Goal: Obtain resource: Obtain resource

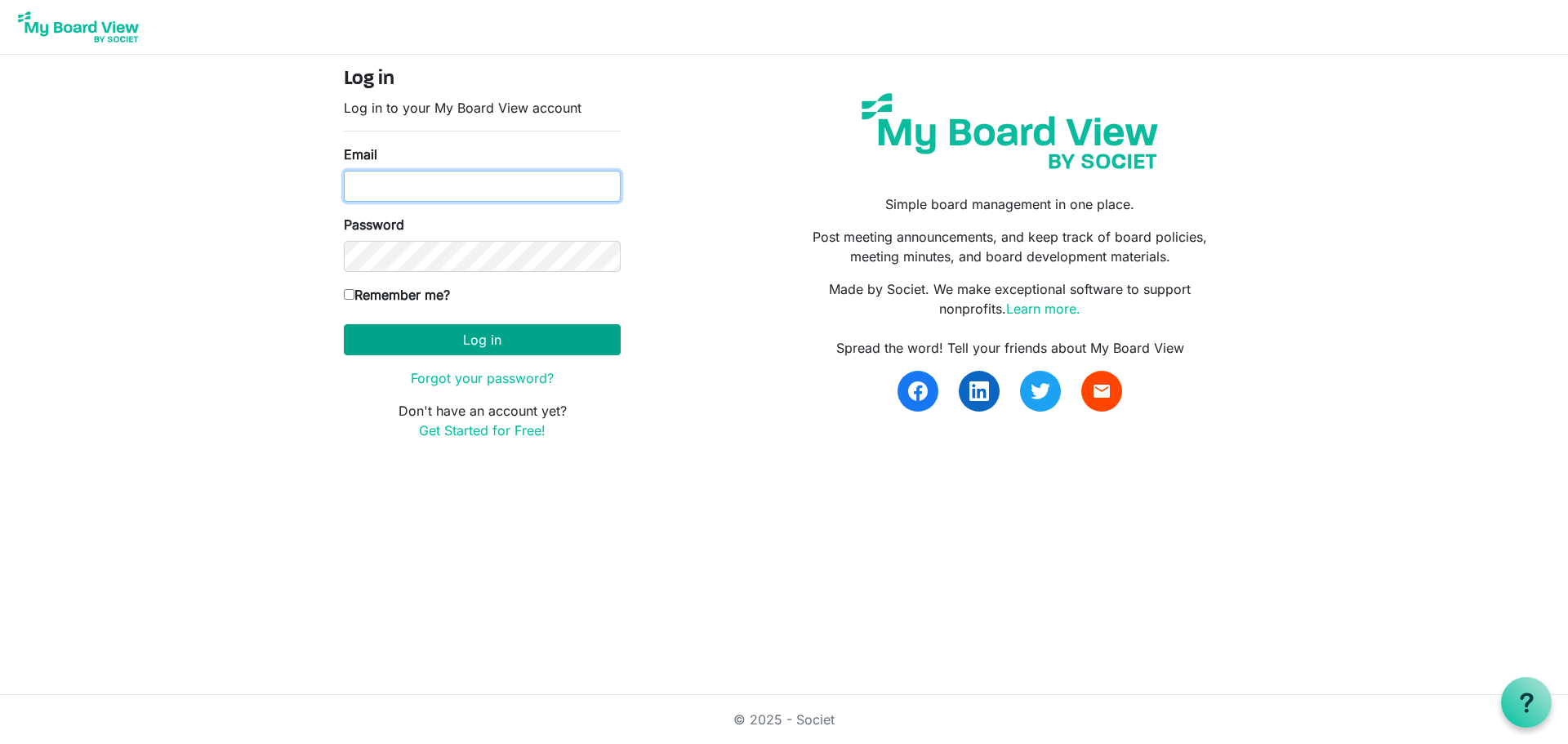
type input "scjonespinnacleleader@gmail.com"
click at [521, 339] on button "Log in" at bounding box center [482, 340] width 277 height 31
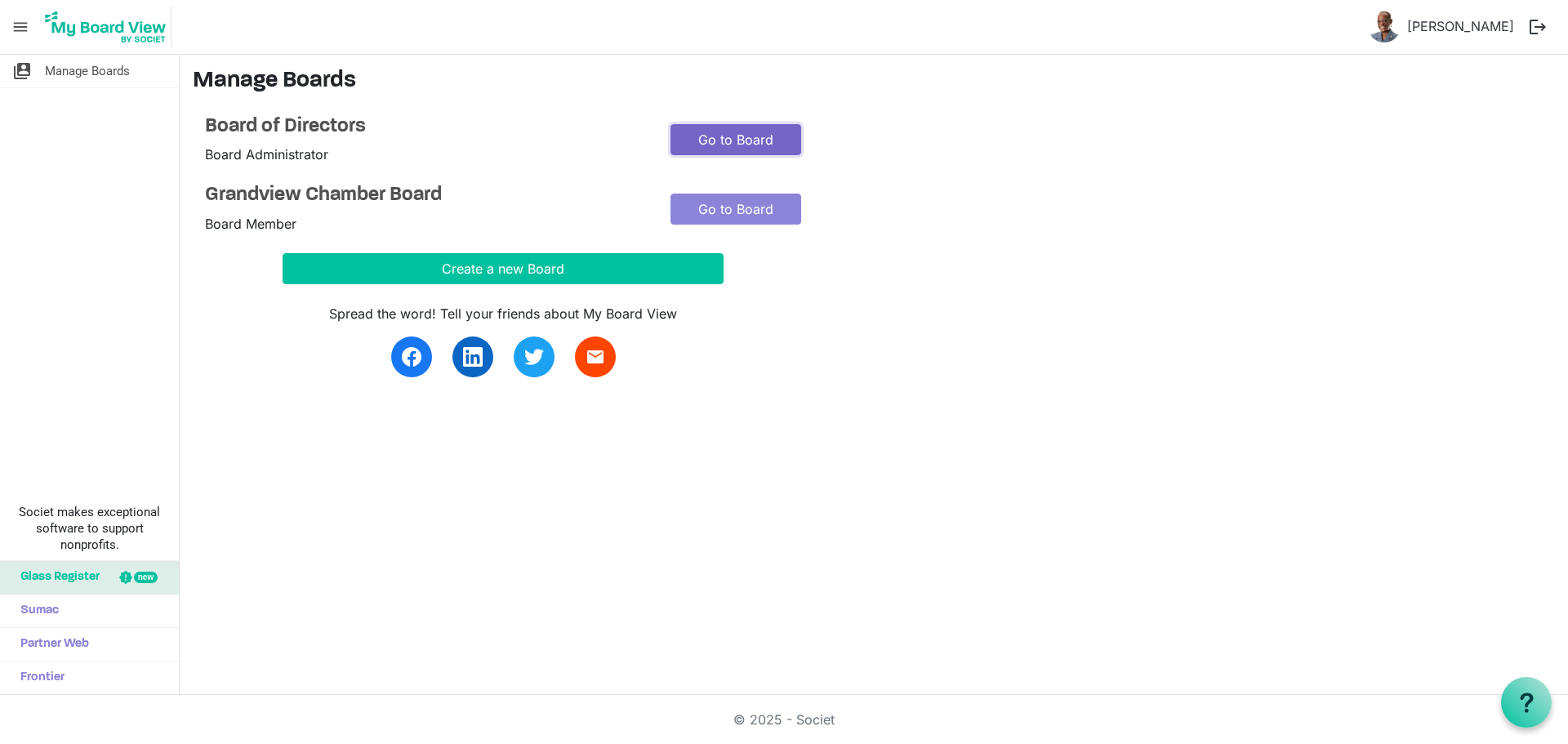
click at [730, 133] on link "Go to Board" at bounding box center [736, 140] width 131 height 31
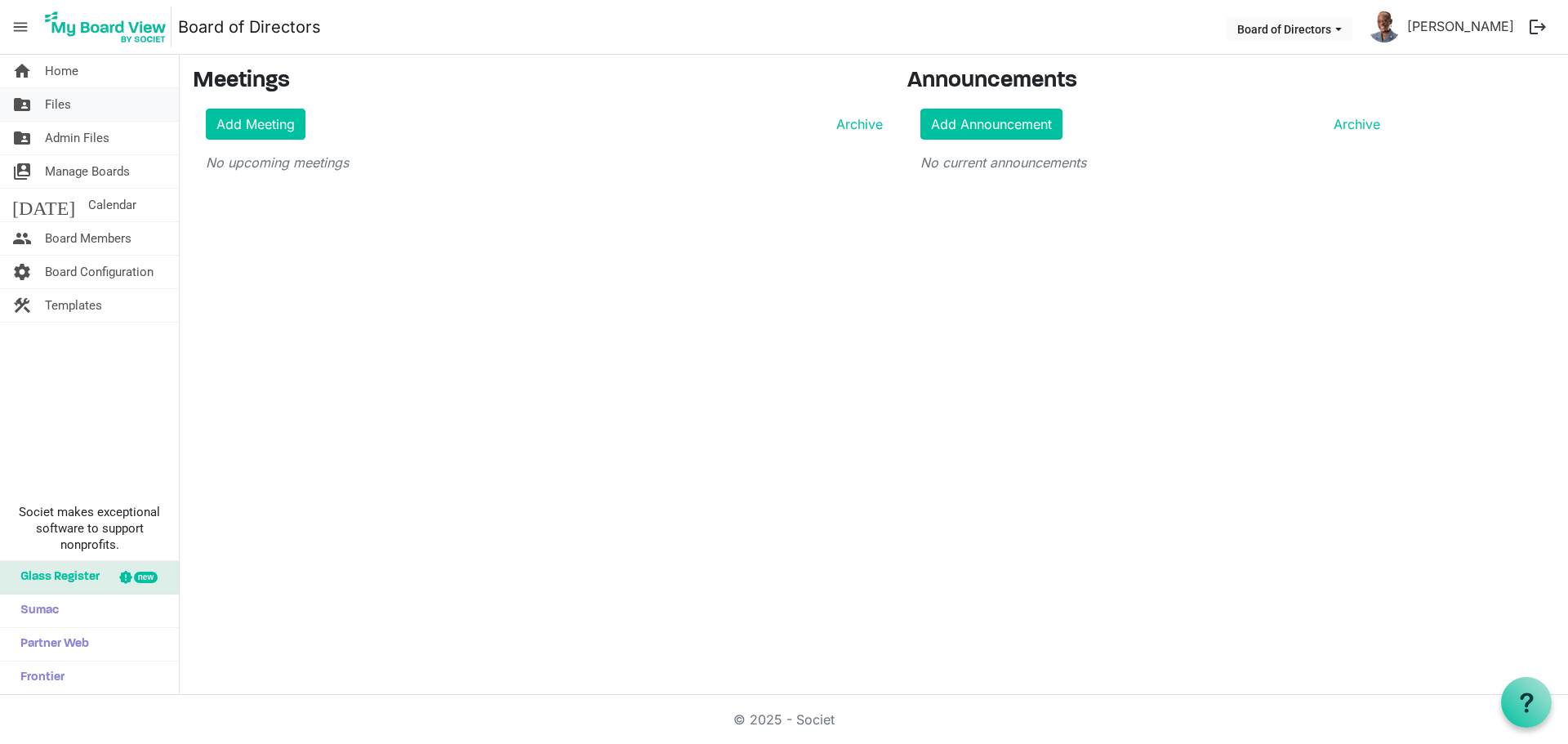
click at [86, 105] on link "folder_shared Files" at bounding box center [89, 104] width 179 height 32
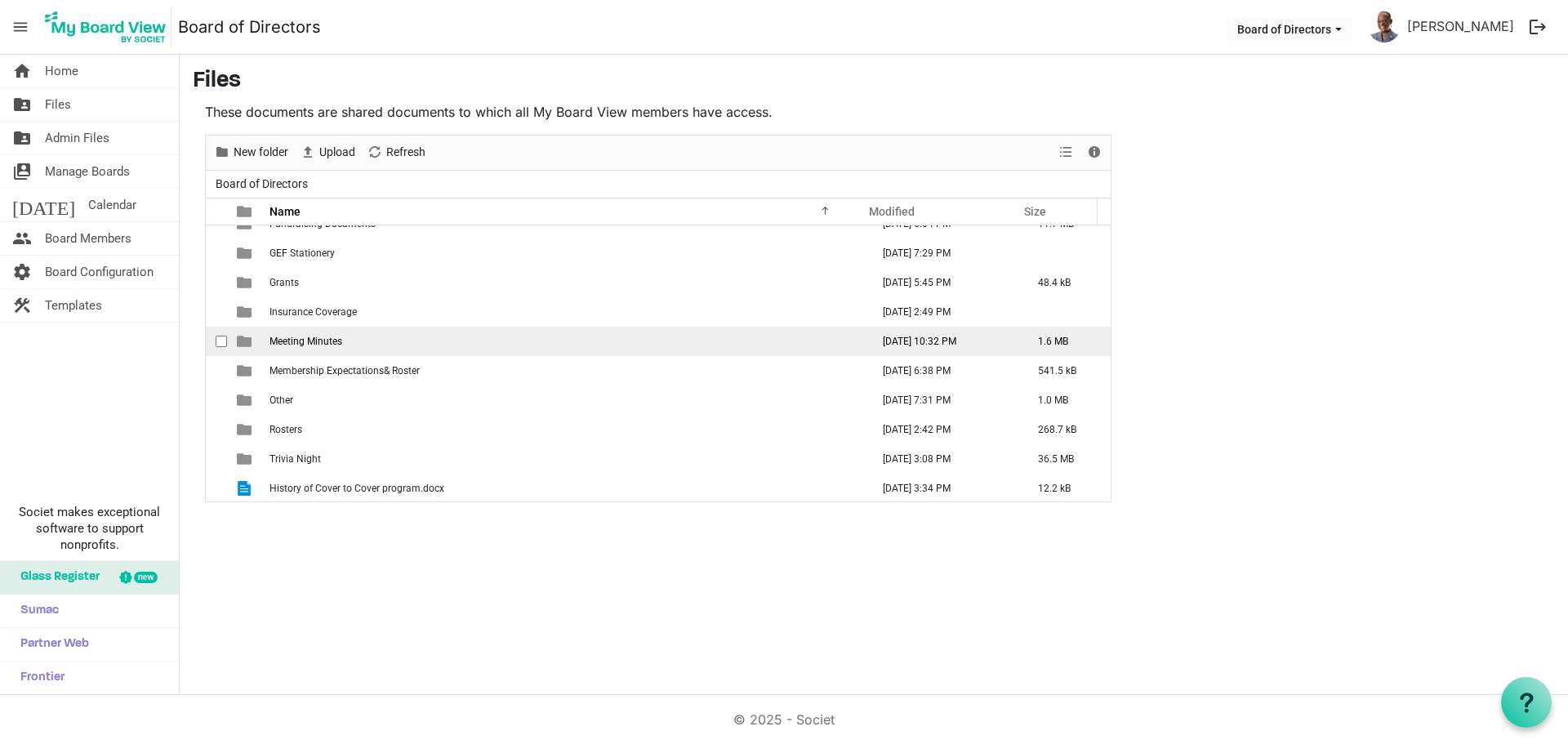
scroll to position [224, 0]
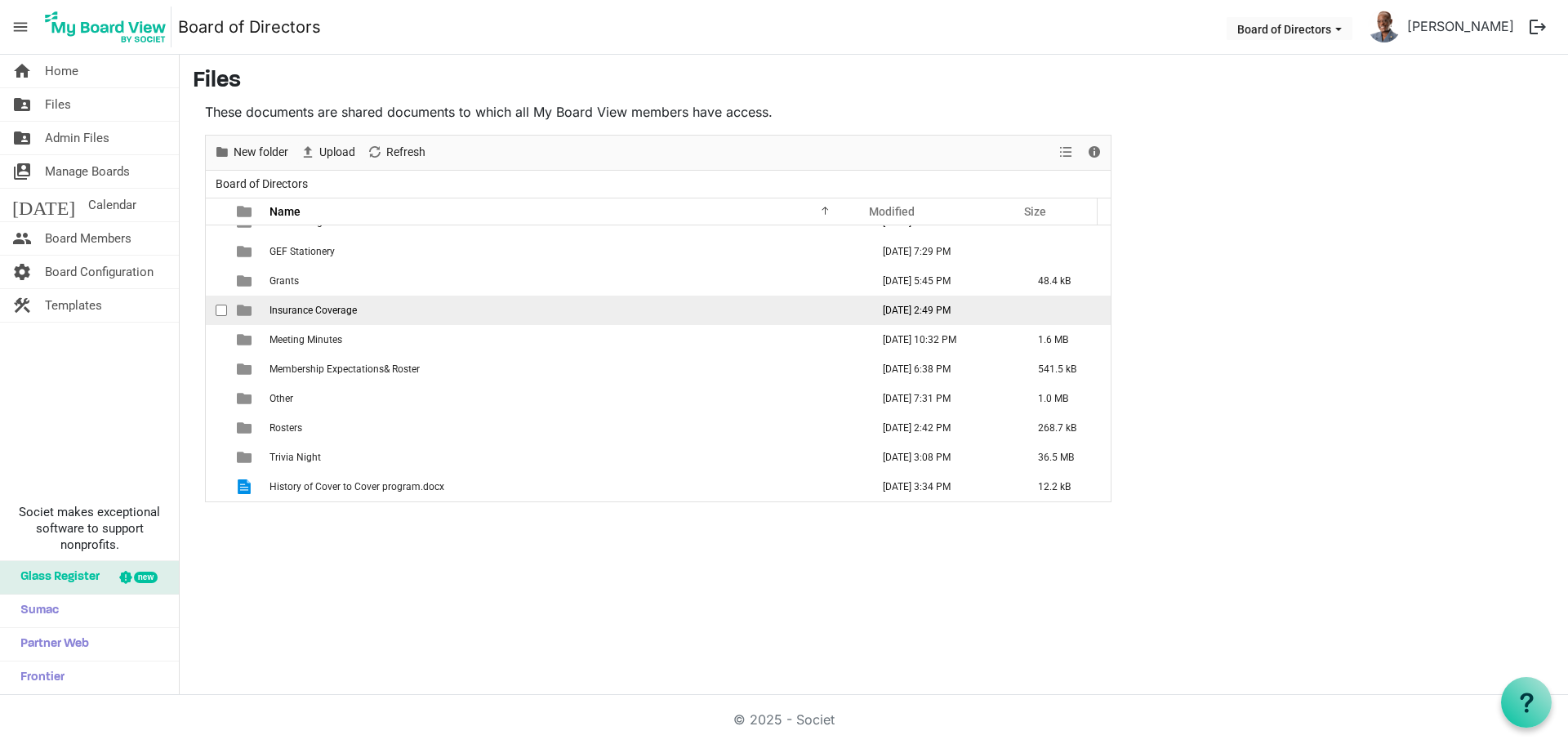
click at [312, 315] on span "Insurance Coverage" at bounding box center [312, 311] width 87 height 12
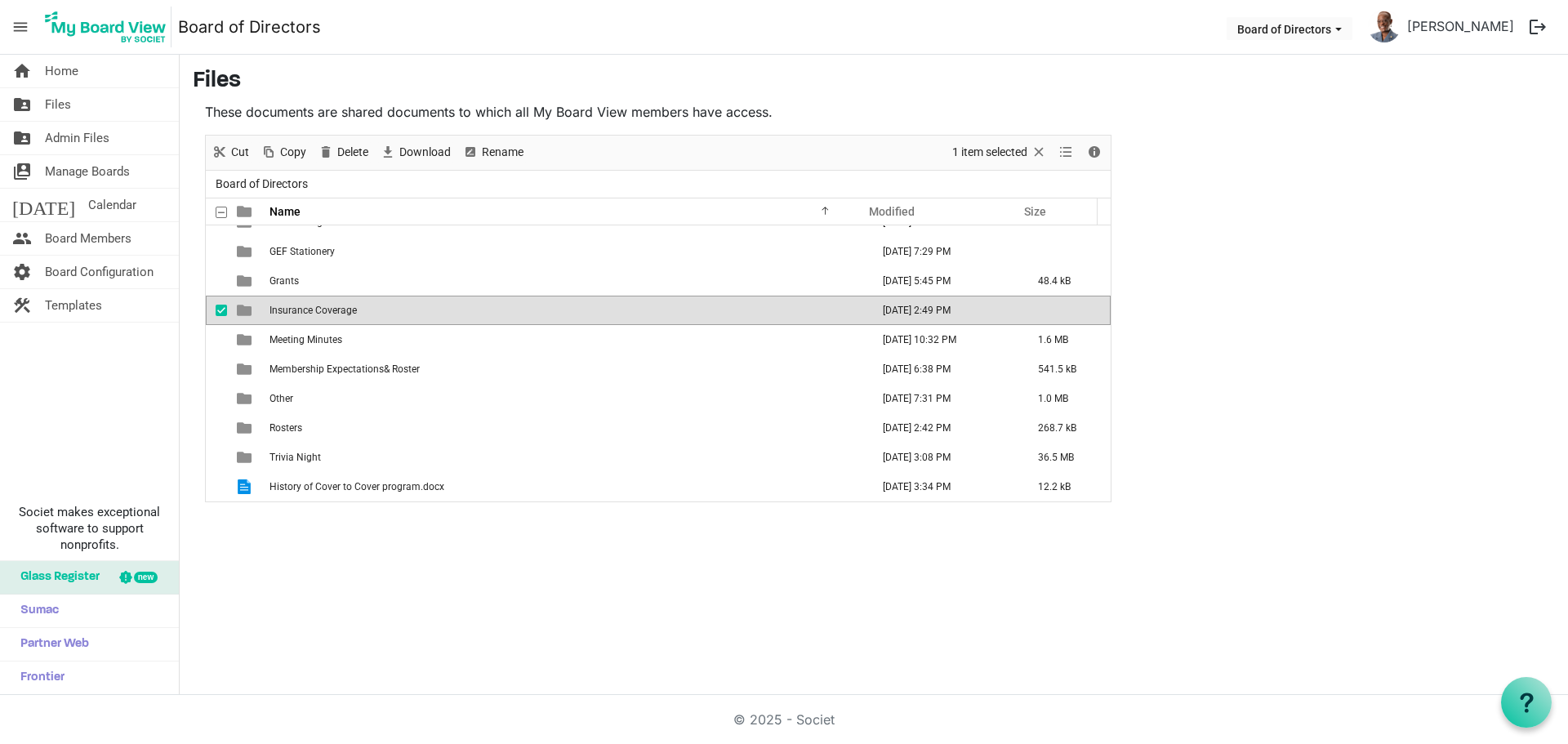
click at [312, 315] on span "Insurance Coverage" at bounding box center [312, 311] width 87 height 12
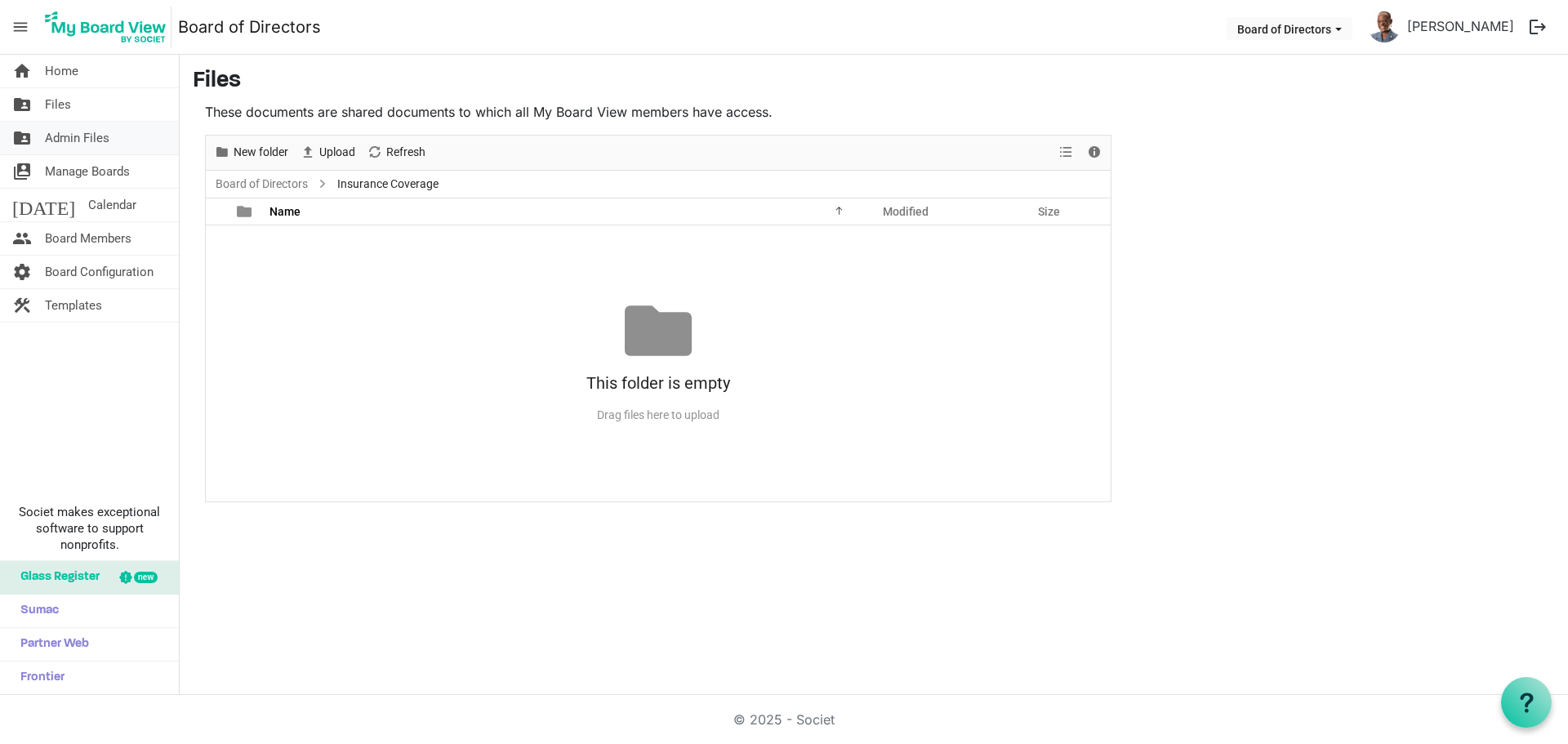
click at [84, 140] on span "Admin Files" at bounding box center [78, 138] width 65 height 32
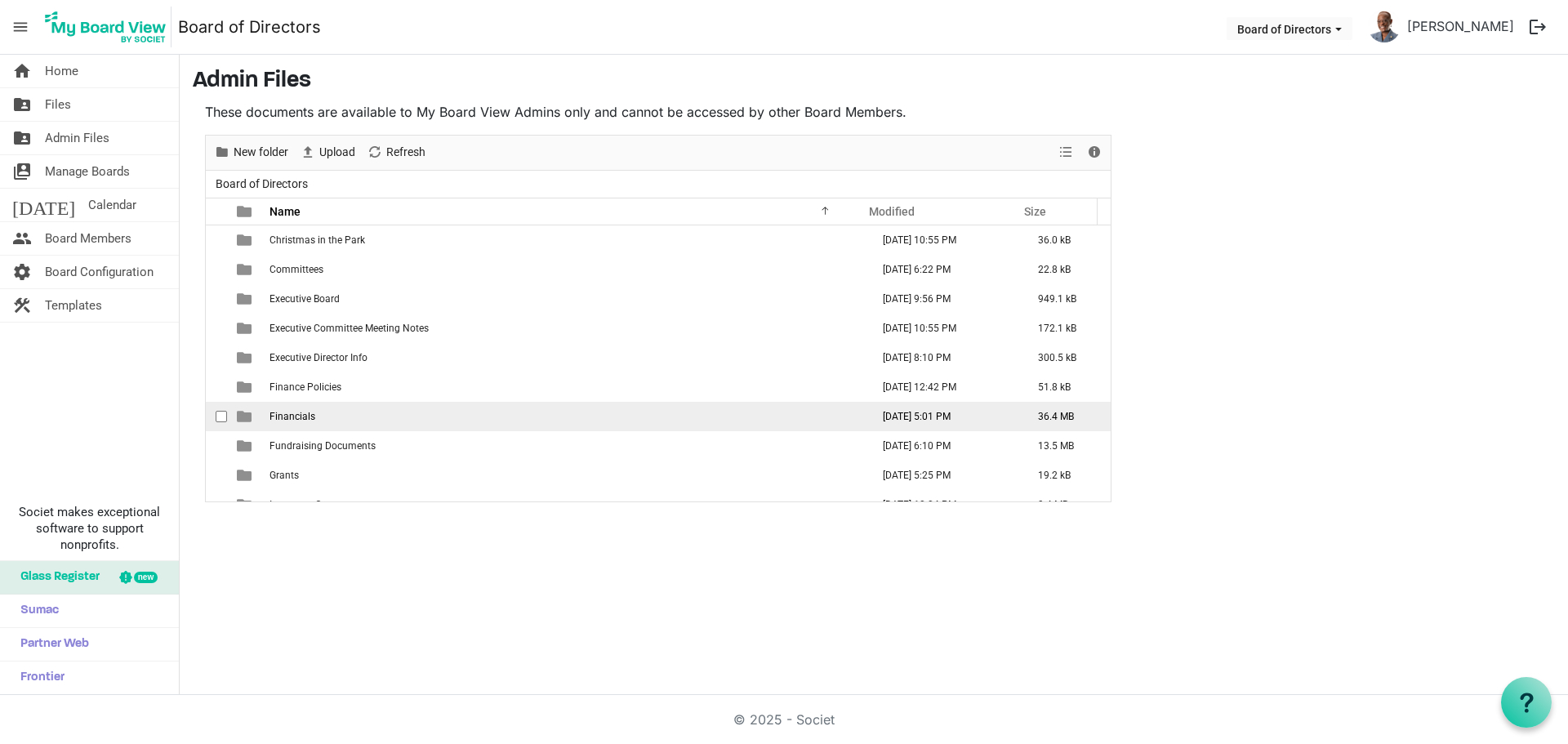
scroll to position [163, 0]
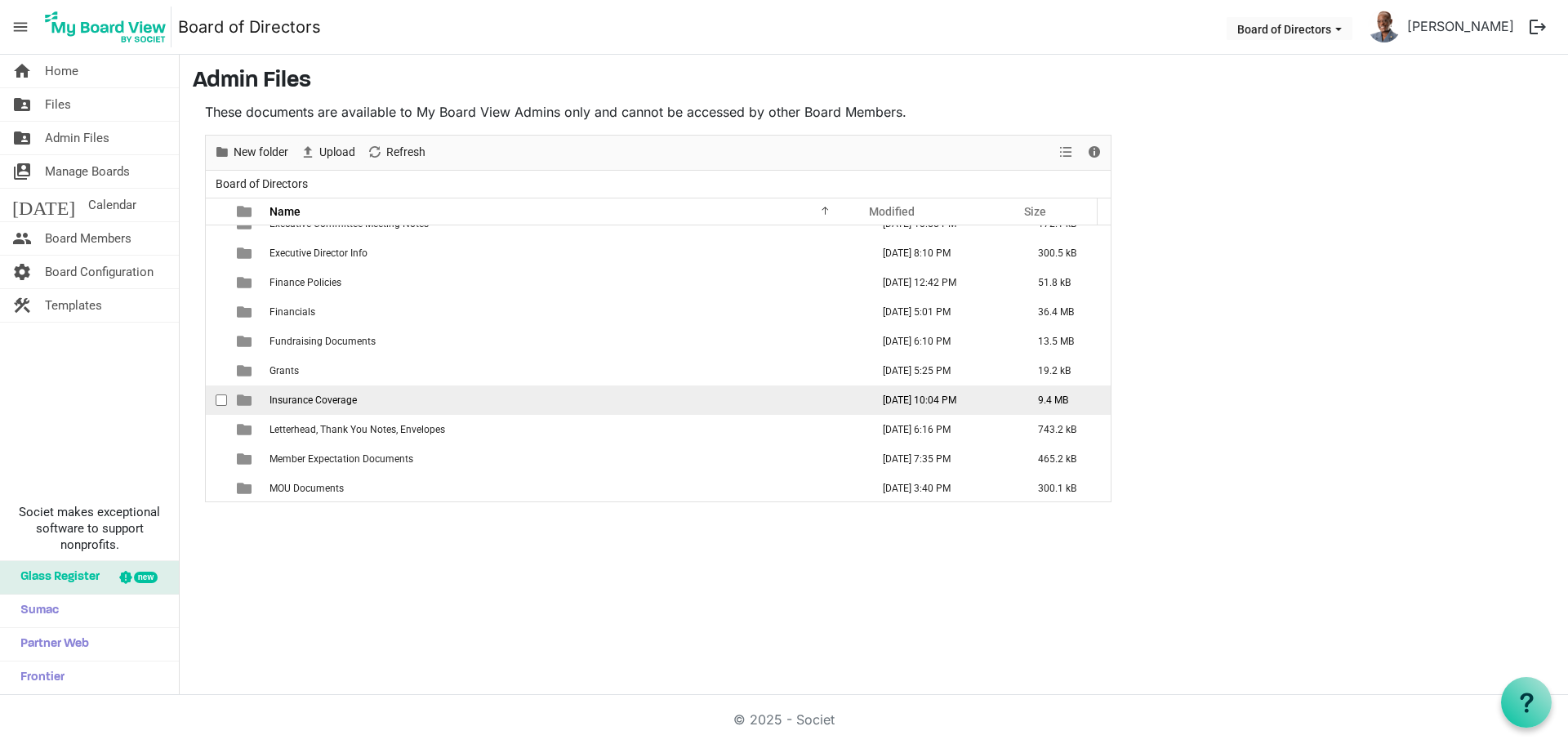
click at [317, 404] on span "Insurance Coverage" at bounding box center [312, 401] width 87 height 12
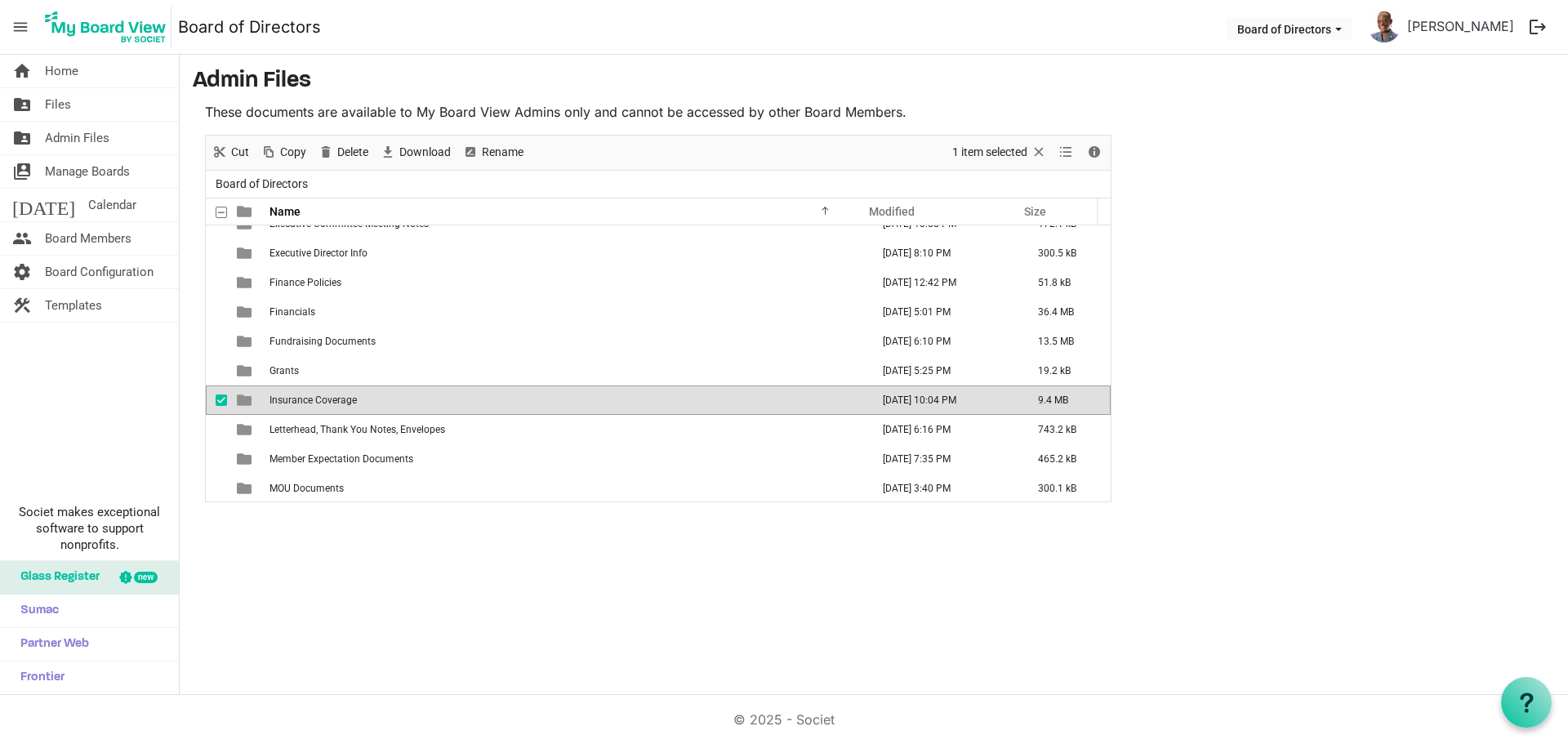
click at [318, 399] on span "Insurance Coverage" at bounding box center [312, 401] width 87 height 12
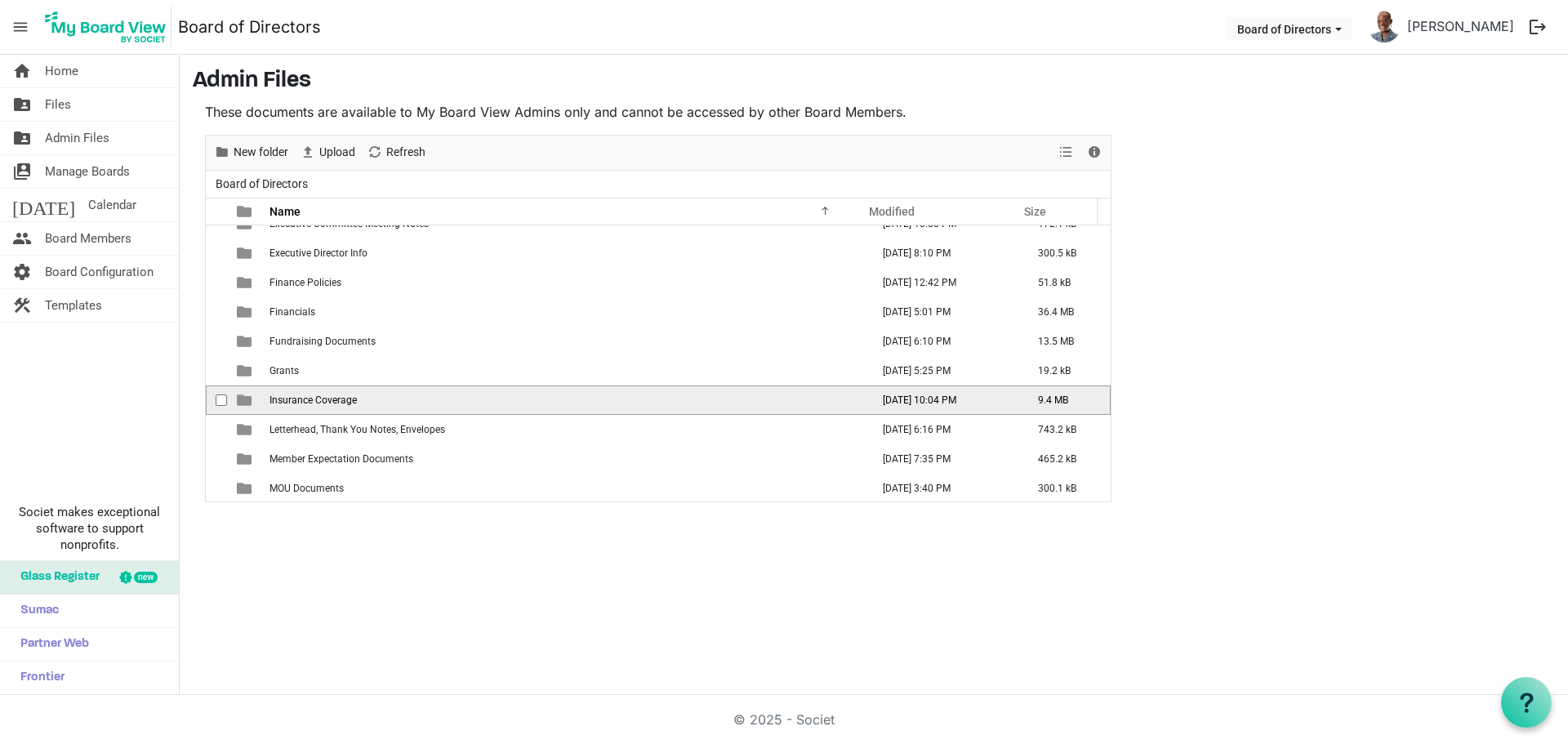
click at [318, 399] on span "Insurance Coverage" at bounding box center [312, 401] width 87 height 12
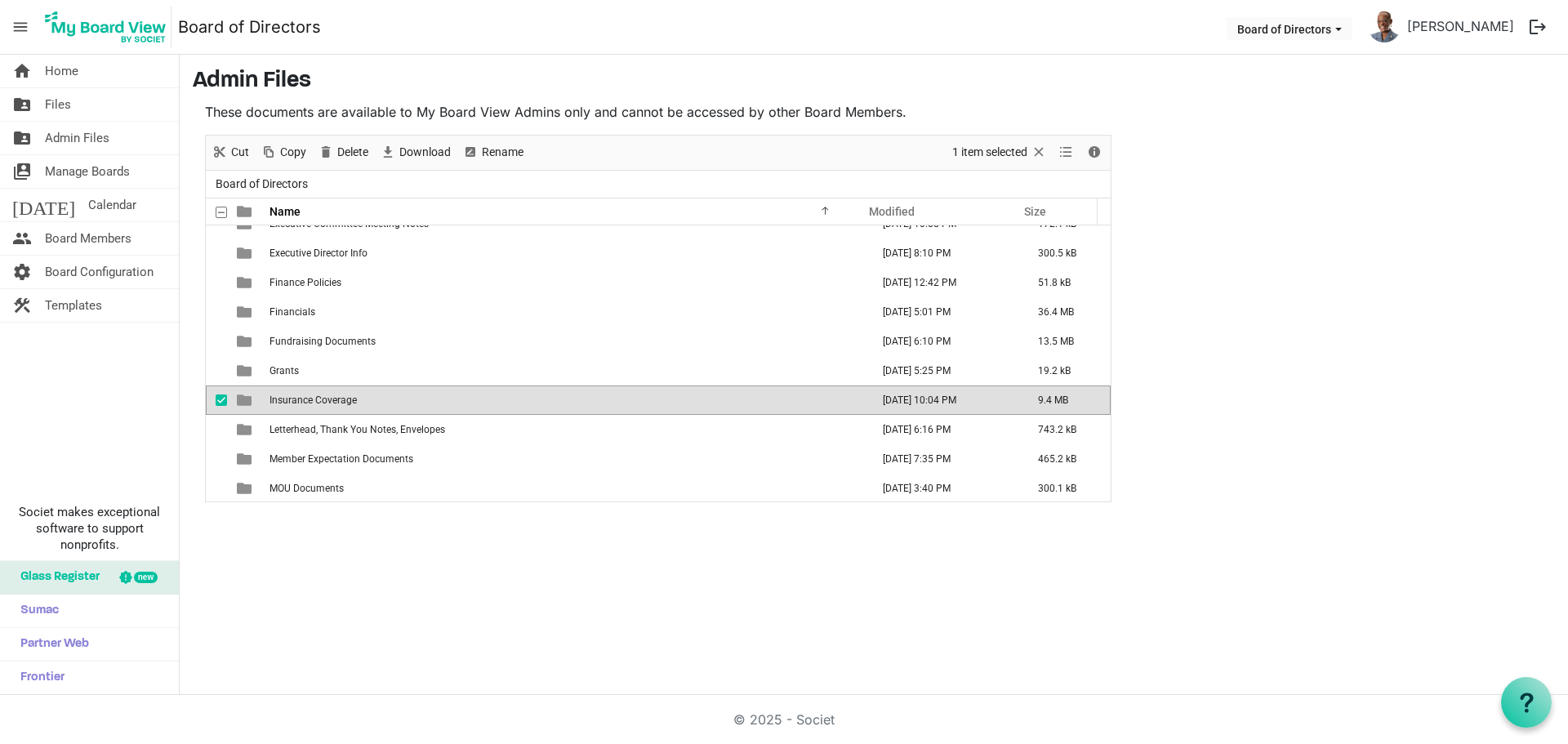
click at [300, 400] on span "Insurance Coverage" at bounding box center [312, 401] width 87 height 12
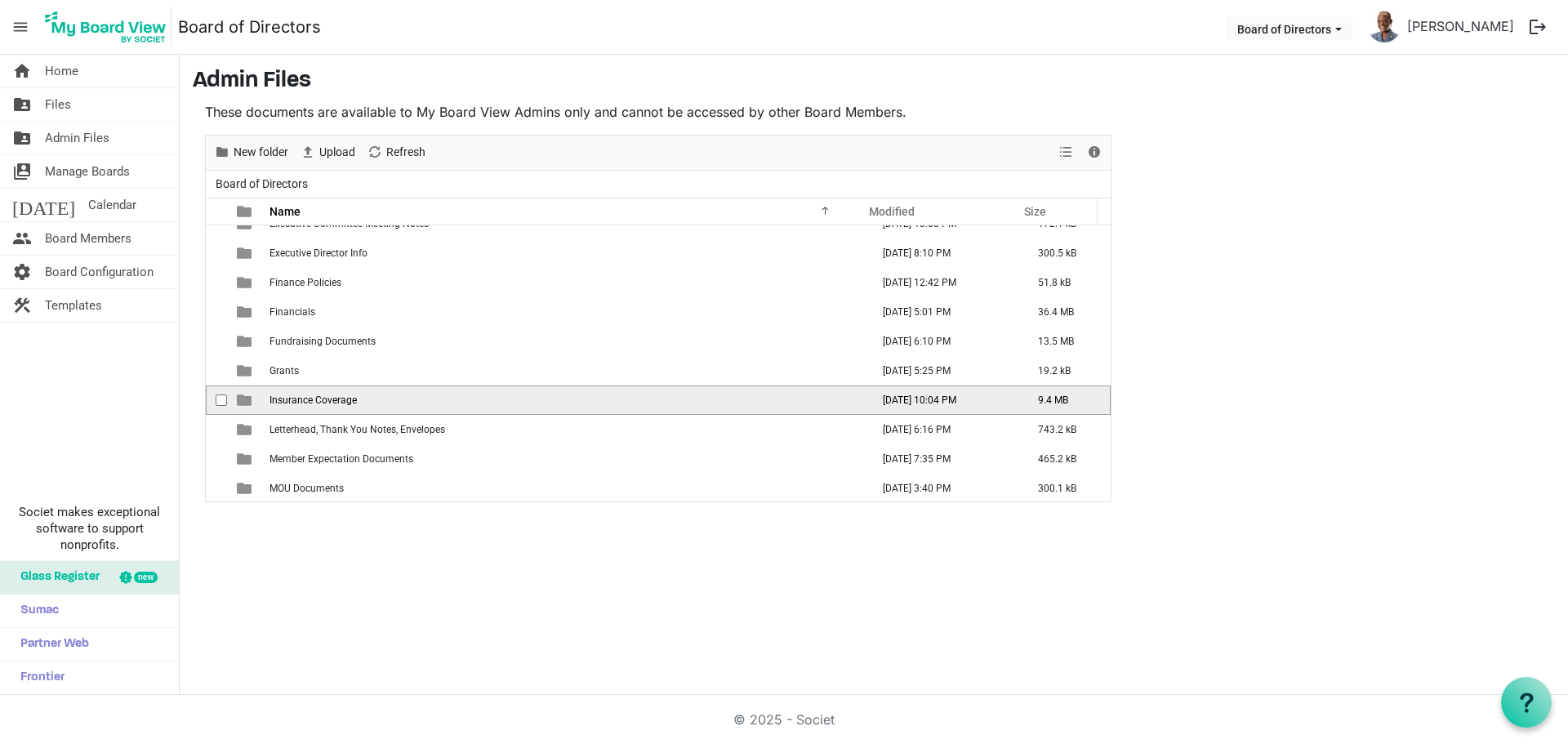
click at [300, 400] on span "Insurance Coverage" at bounding box center [312, 401] width 87 height 12
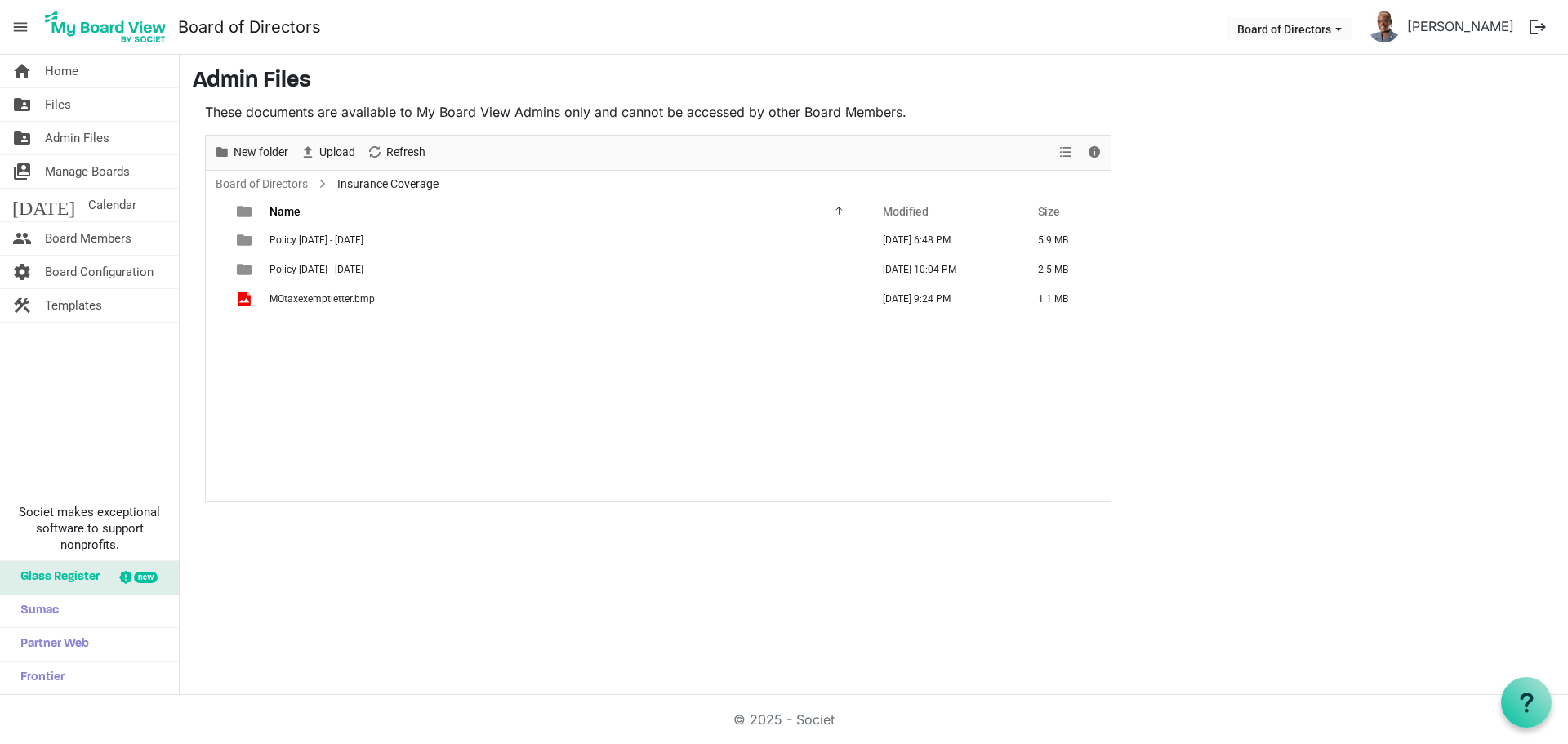
scroll to position [0, 0]
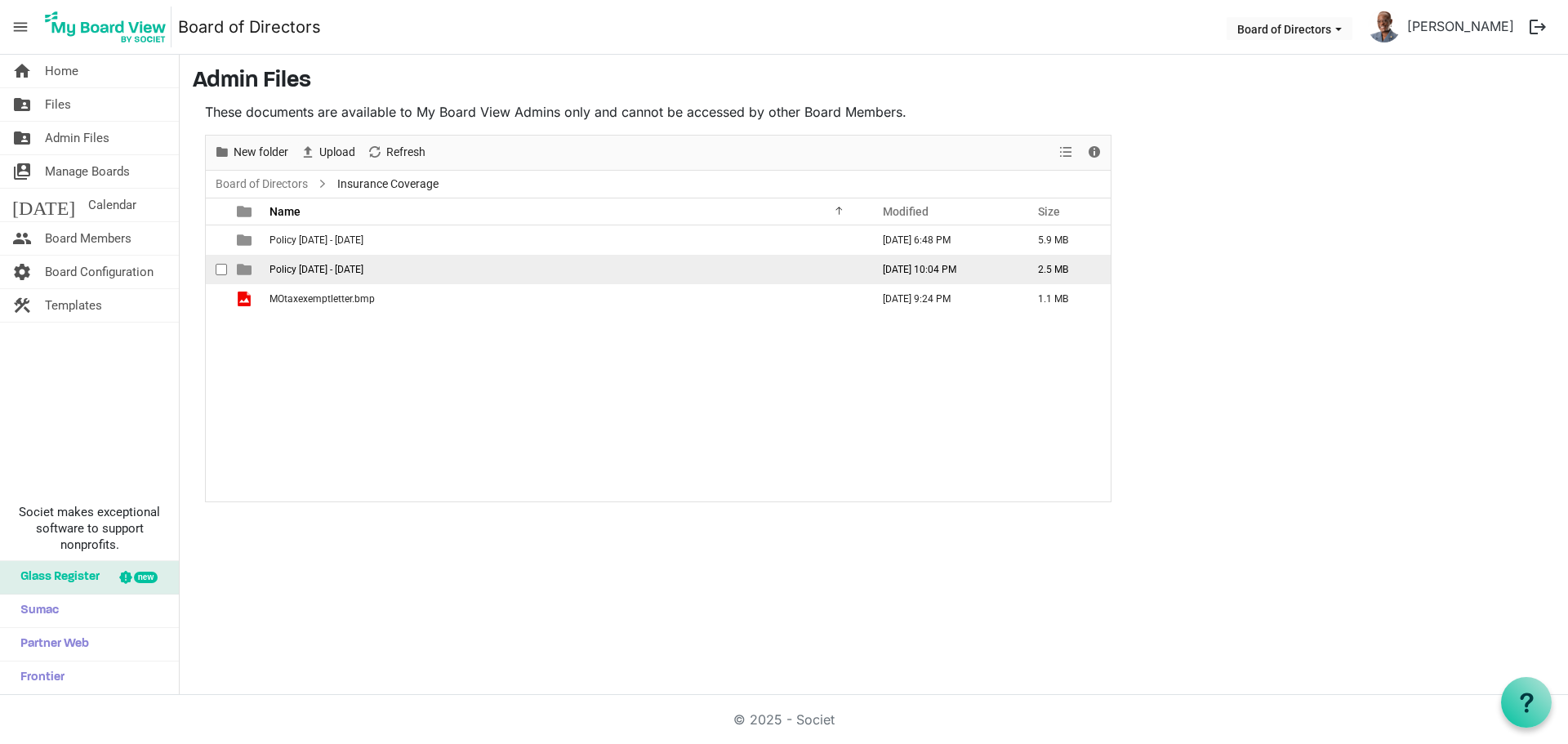
click at [340, 272] on span "Policy [DATE] - [DATE]" at bounding box center [316, 270] width 94 height 12
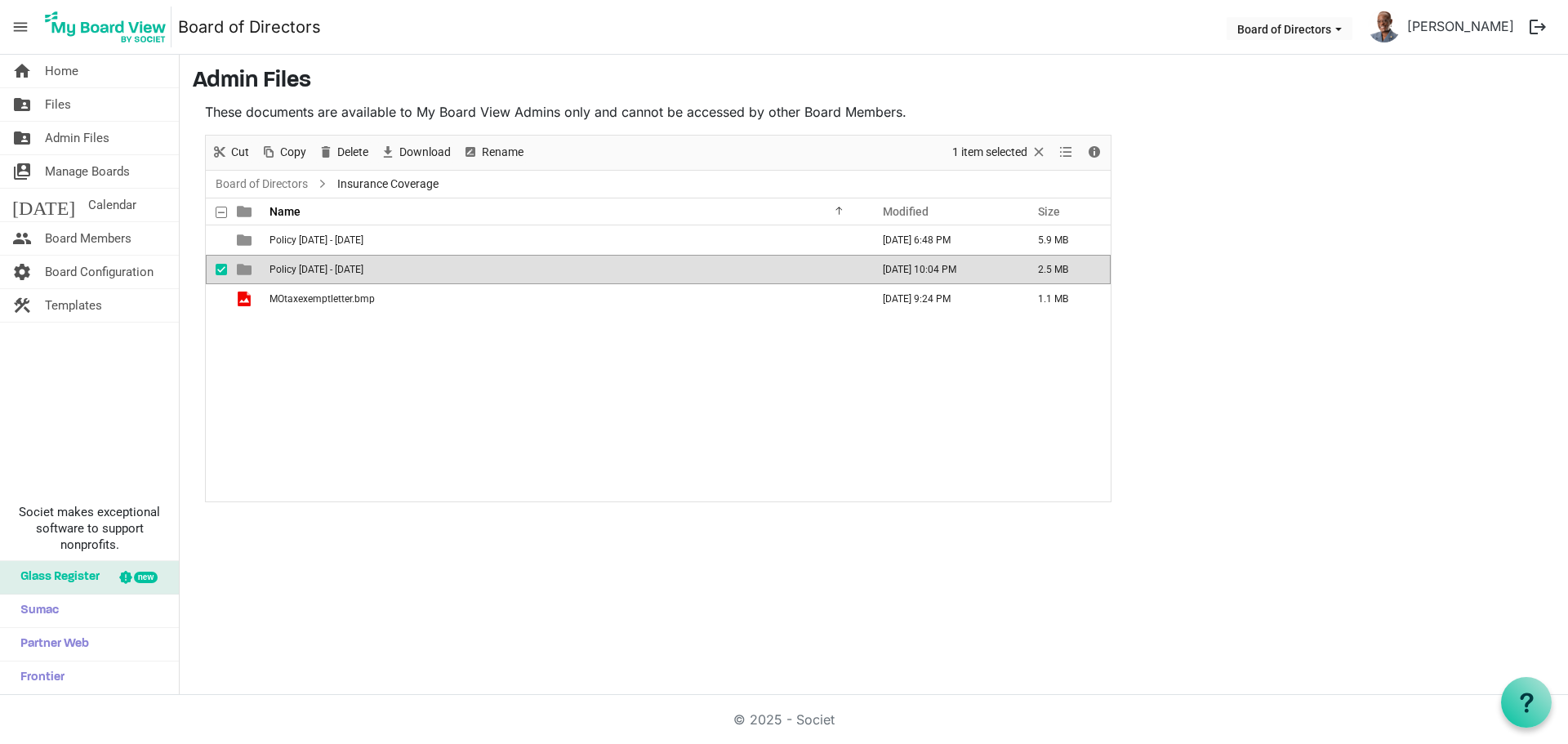
click at [340, 272] on span "Policy [DATE] - [DATE]" at bounding box center [316, 270] width 94 height 12
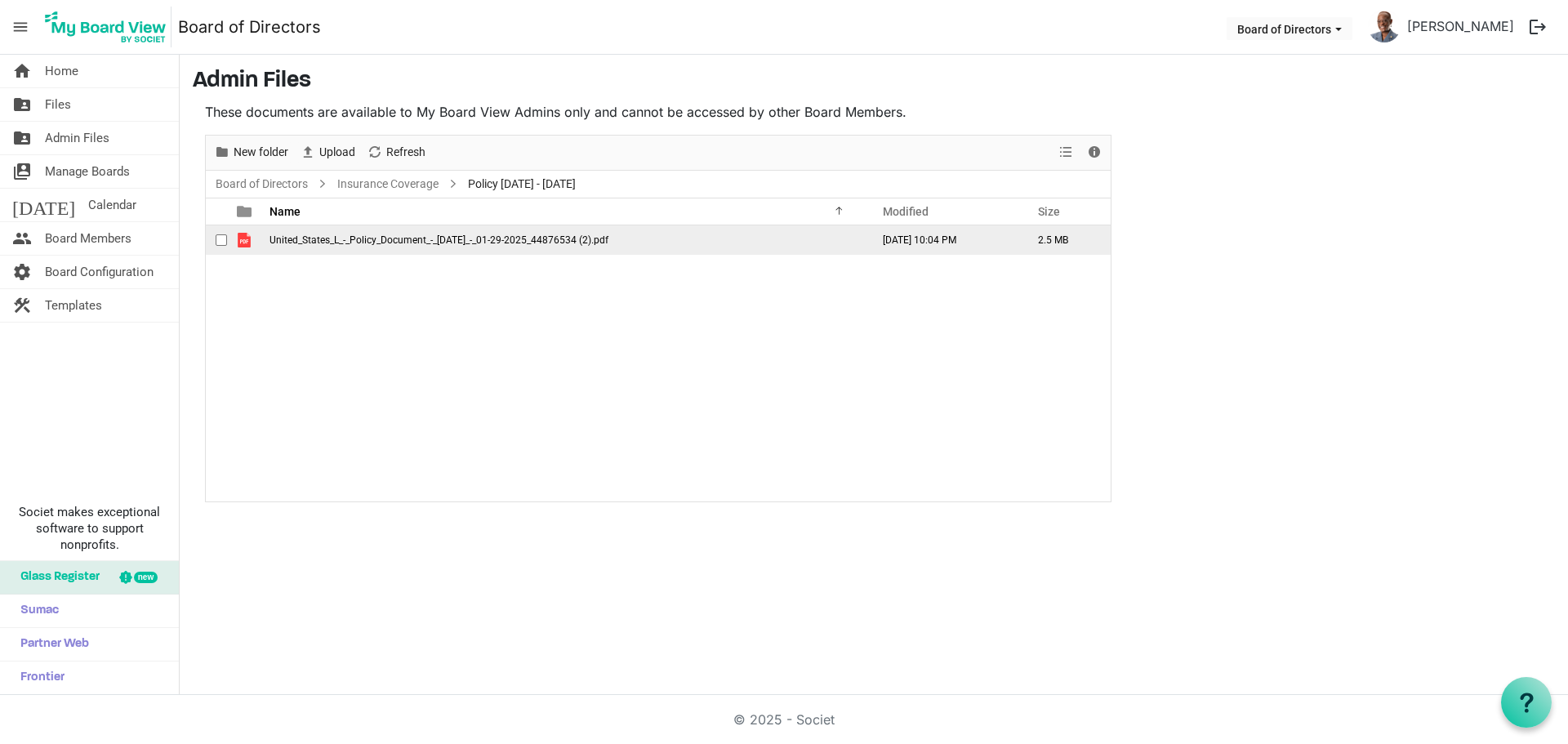
click at [384, 244] on span "United_States_L_-_Policy_Document_-_[DATE]_-_01-29-2025_44876534 (2).pdf" at bounding box center [438, 241] width 339 height 12
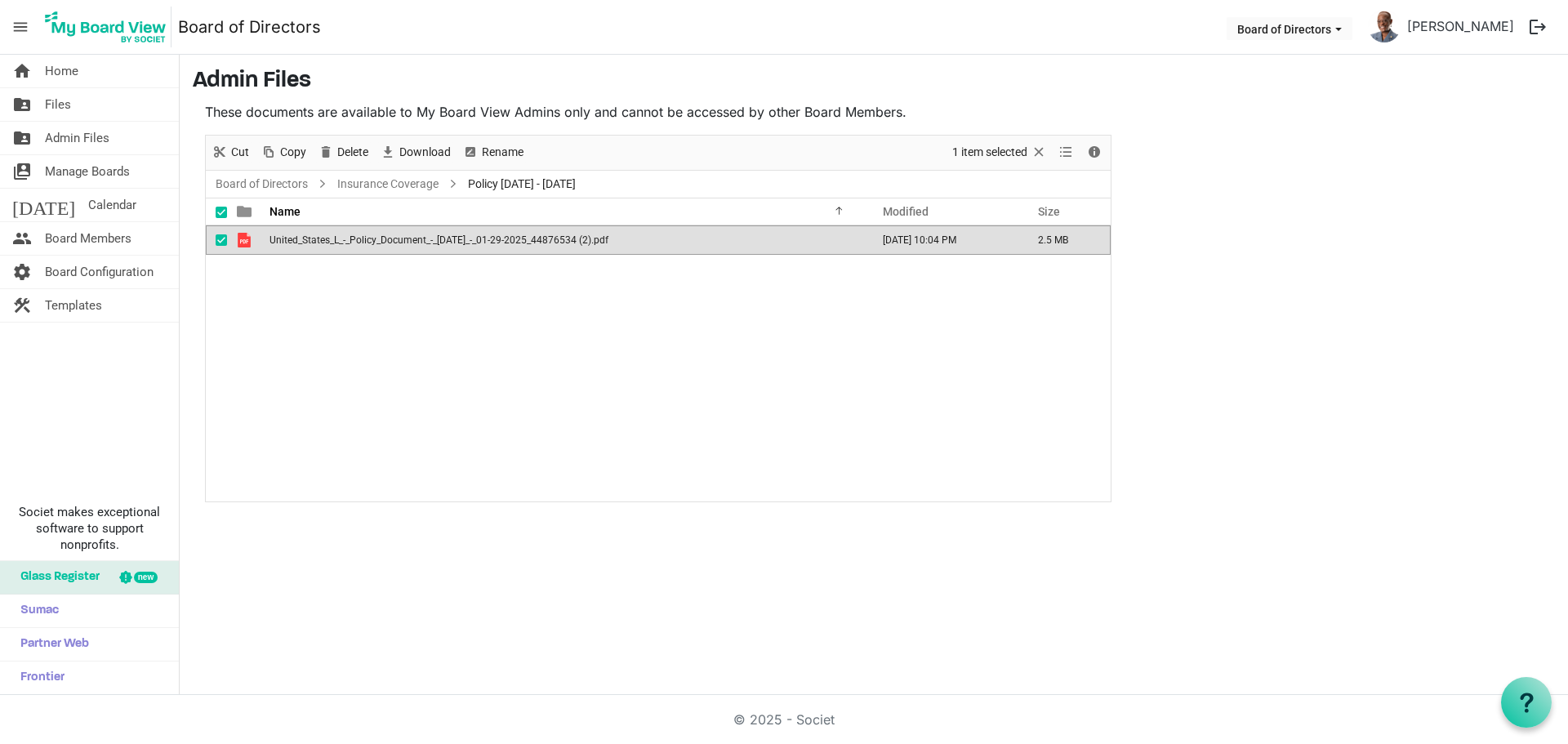
click at [384, 242] on span "United_States_L_-_Policy_Document_-_[DATE]_-_01-29-2025_44876534 (2).pdf" at bounding box center [438, 241] width 339 height 12
click at [1366, 224] on main "Admin Files These documents are available to My Board View Admins only and cann…" at bounding box center [874, 285] width 1389 height 461
click at [1535, 17] on button "logout" at bounding box center [1538, 27] width 34 height 34
